Goal: Task Accomplishment & Management: Manage account settings

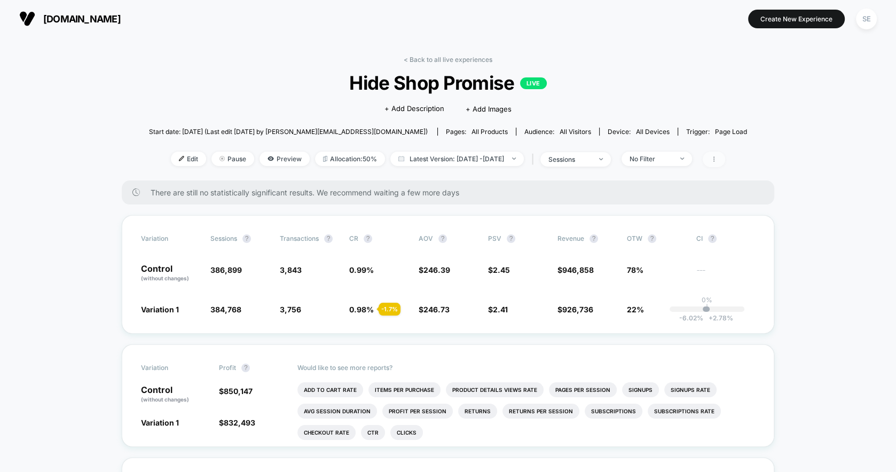
click at [725, 158] on span at bounding box center [714, 159] width 22 height 15
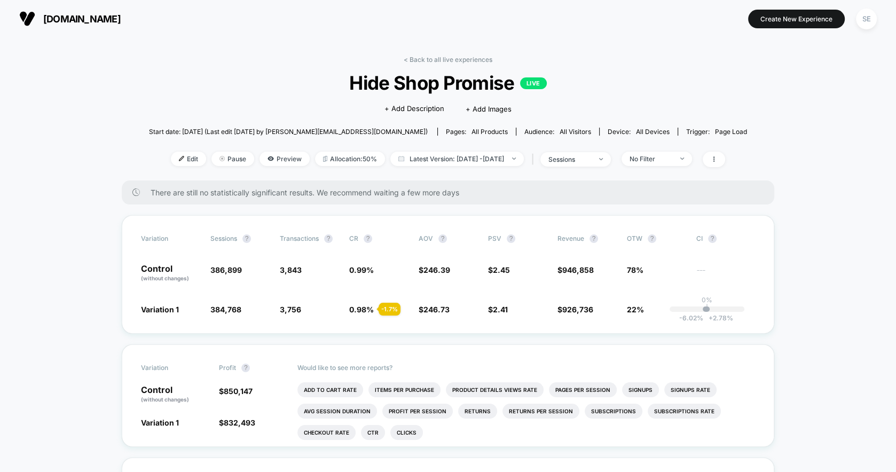
click at [409, 59] on link "< Back to all live experiences" at bounding box center [448, 60] width 89 height 8
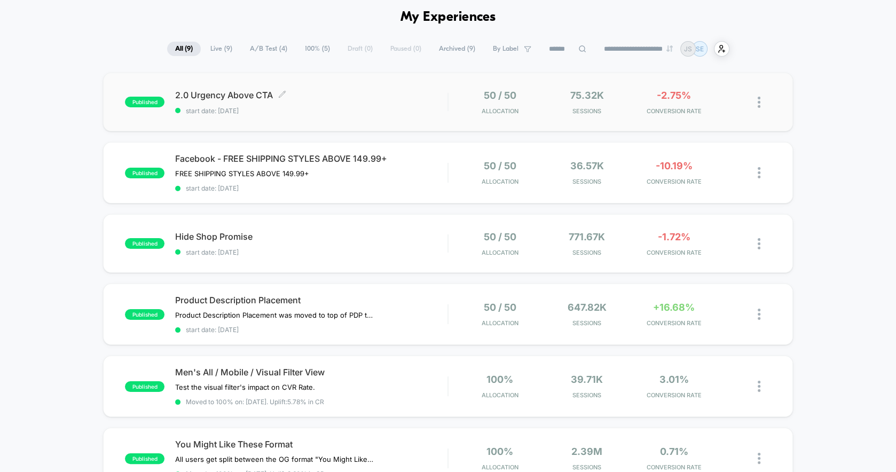
scroll to position [49, 0]
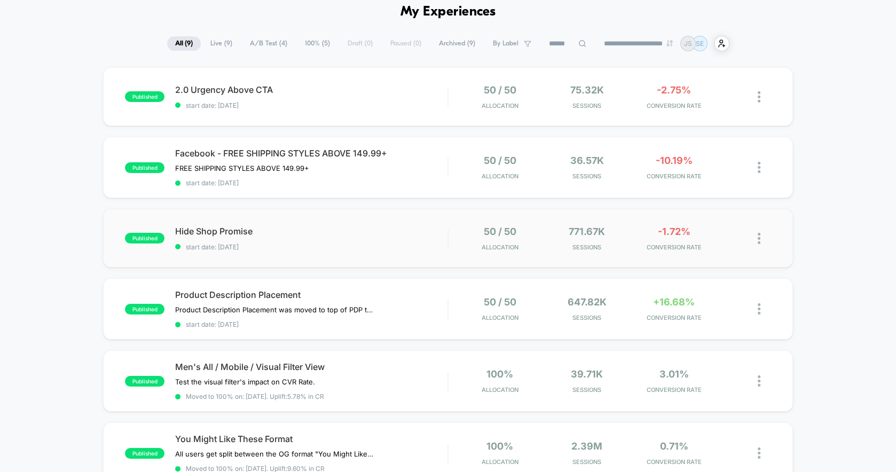
click at [759, 238] on img at bounding box center [759, 238] width 3 height 11
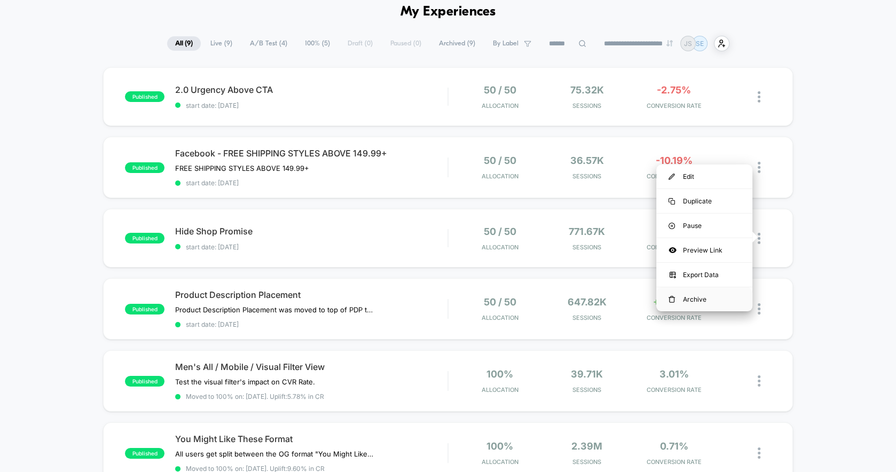
click at [695, 295] on div "Archive" at bounding box center [705, 299] width 96 height 24
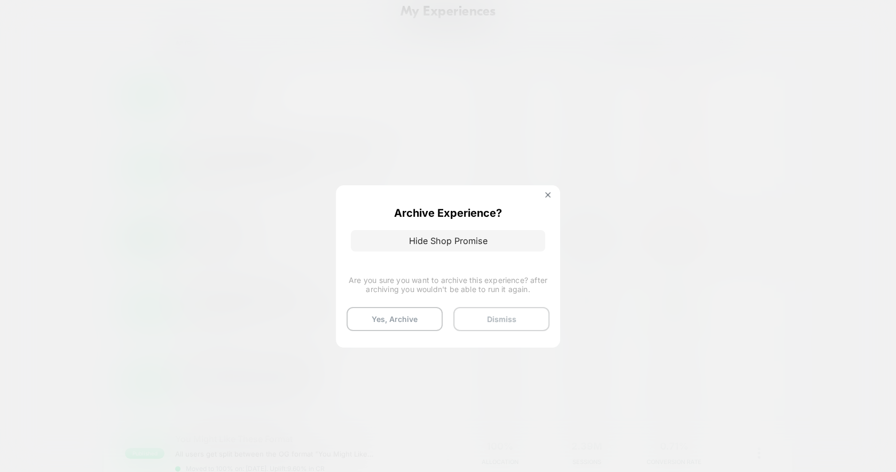
click at [527, 322] on button "Dismiss" at bounding box center [502, 319] width 96 height 24
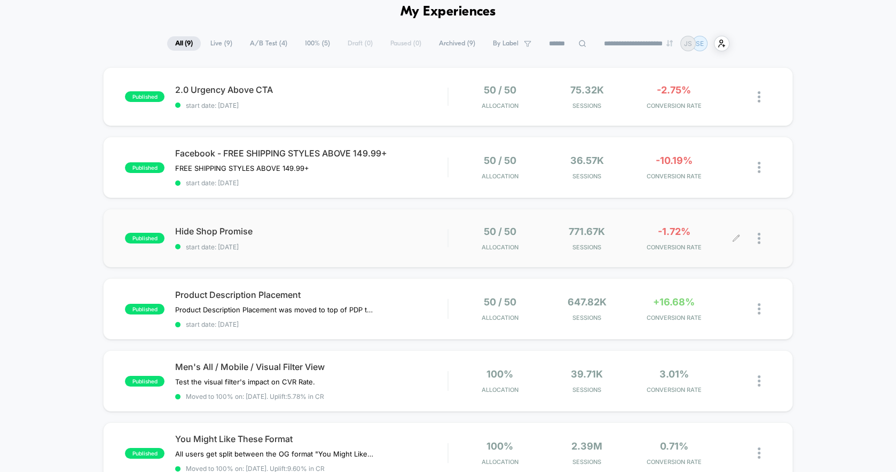
click at [761, 235] on div at bounding box center [764, 238] width 13 height 25
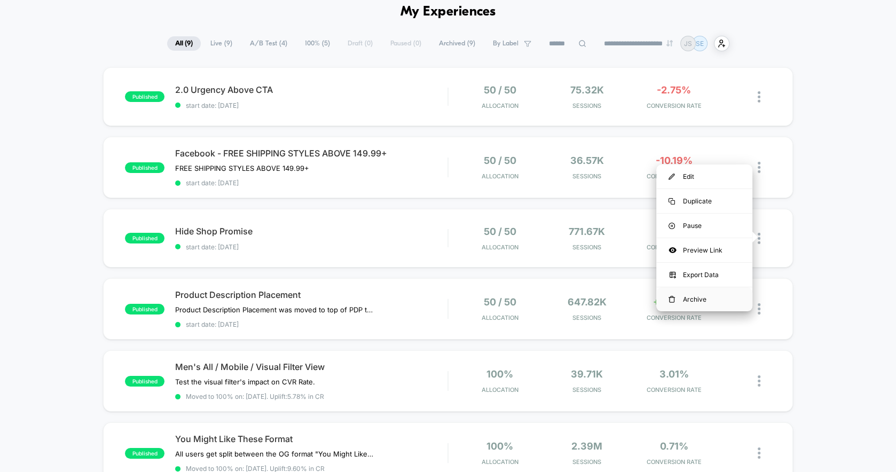
click at [694, 295] on div "Archive" at bounding box center [705, 299] width 96 height 24
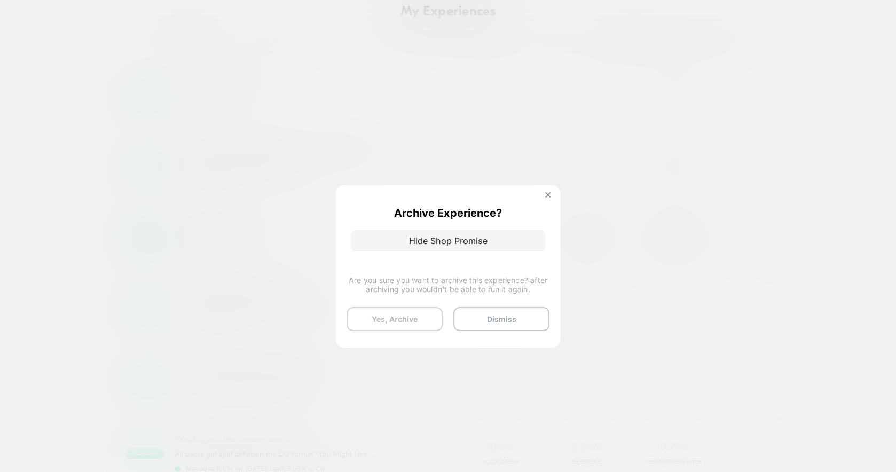
click at [421, 319] on button "Yes, Archive" at bounding box center [395, 319] width 96 height 24
